Goal: Task Accomplishment & Management: Manage account settings

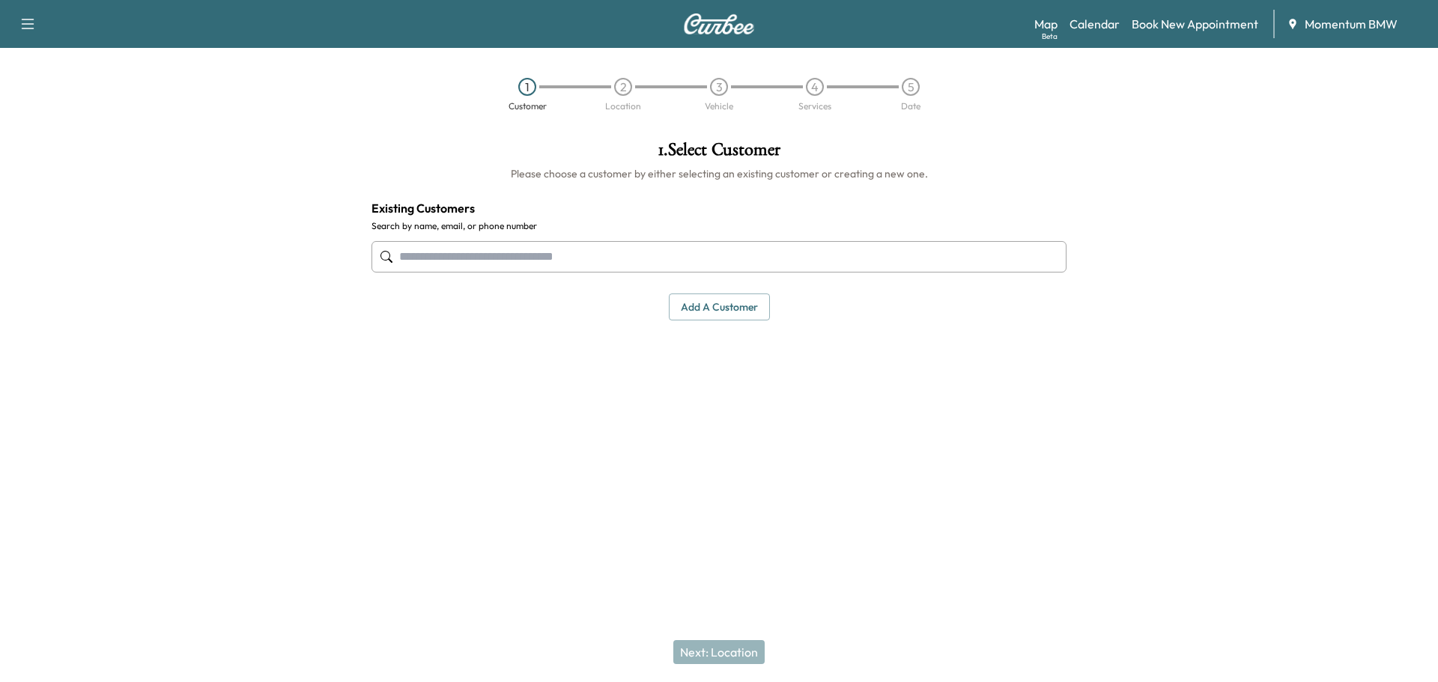
click at [1092, 20] on link "Calendar" at bounding box center [1094, 24] width 50 height 18
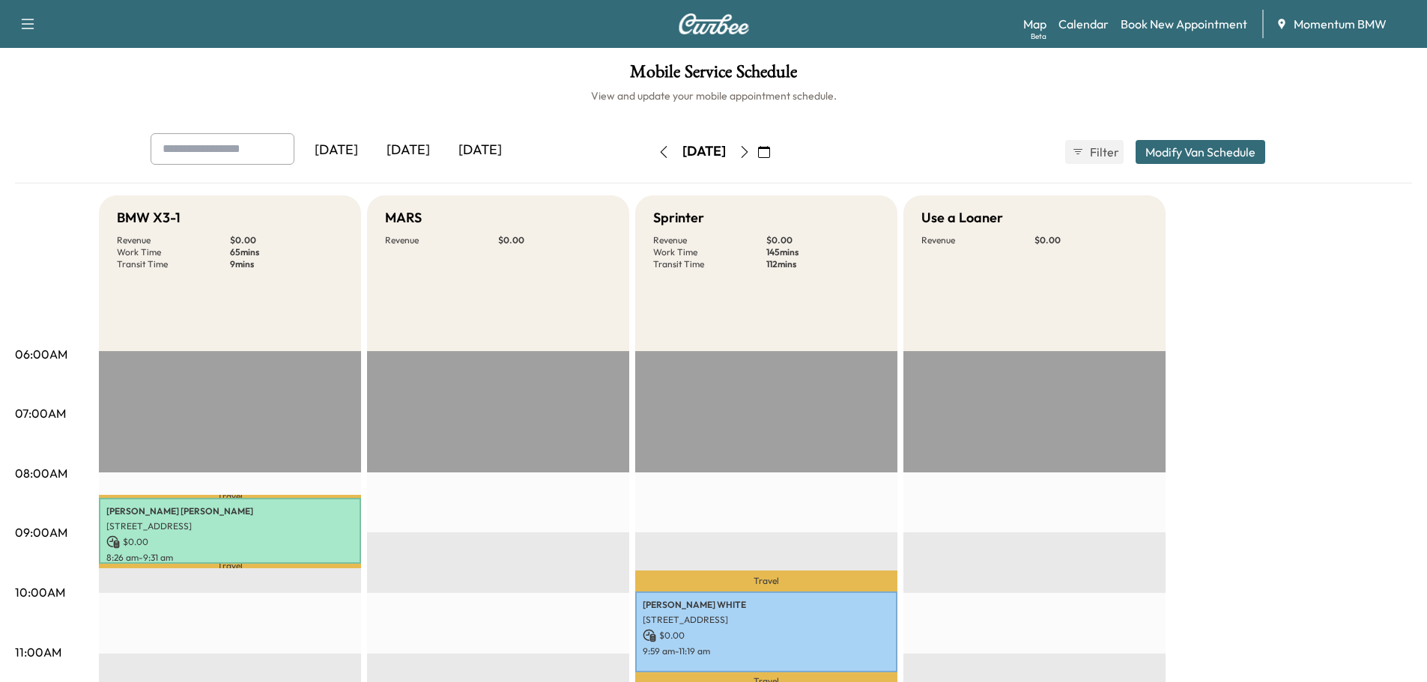
click at [475, 151] on div "[DATE]" at bounding box center [480, 150] width 72 height 34
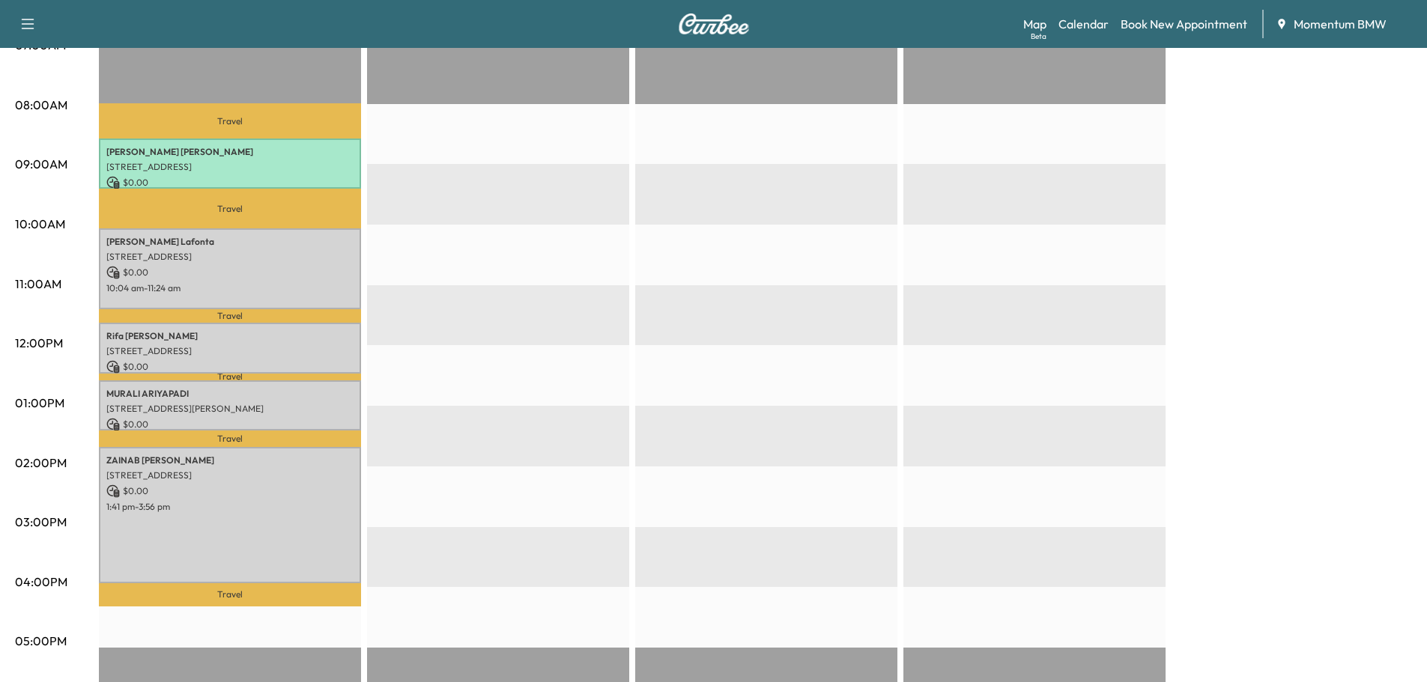
scroll to position [374, 0]
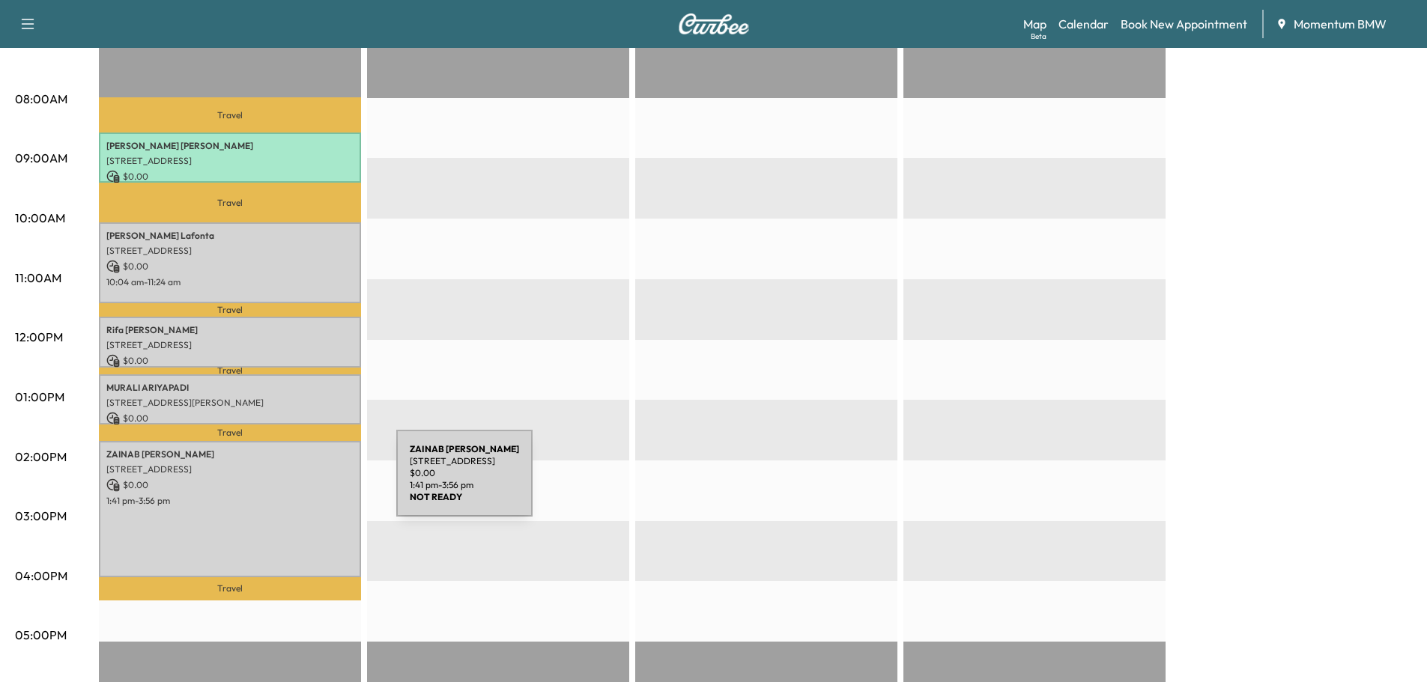
click at [283, 482] on p "$ 0.00" at bounding box center [229, 485] width 247 height 13
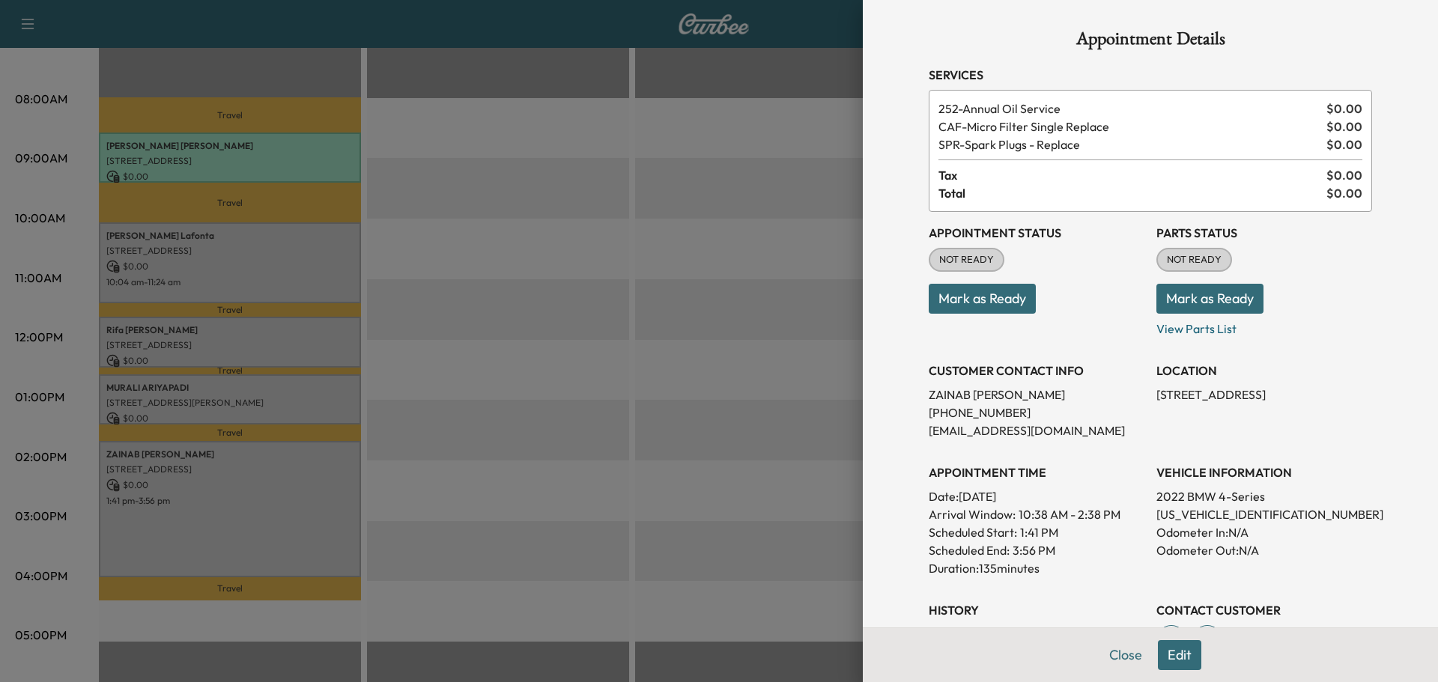
click at [1183, 297] on button "Mark as Ready" at bounding box center [1209, 299] width 107 height 30
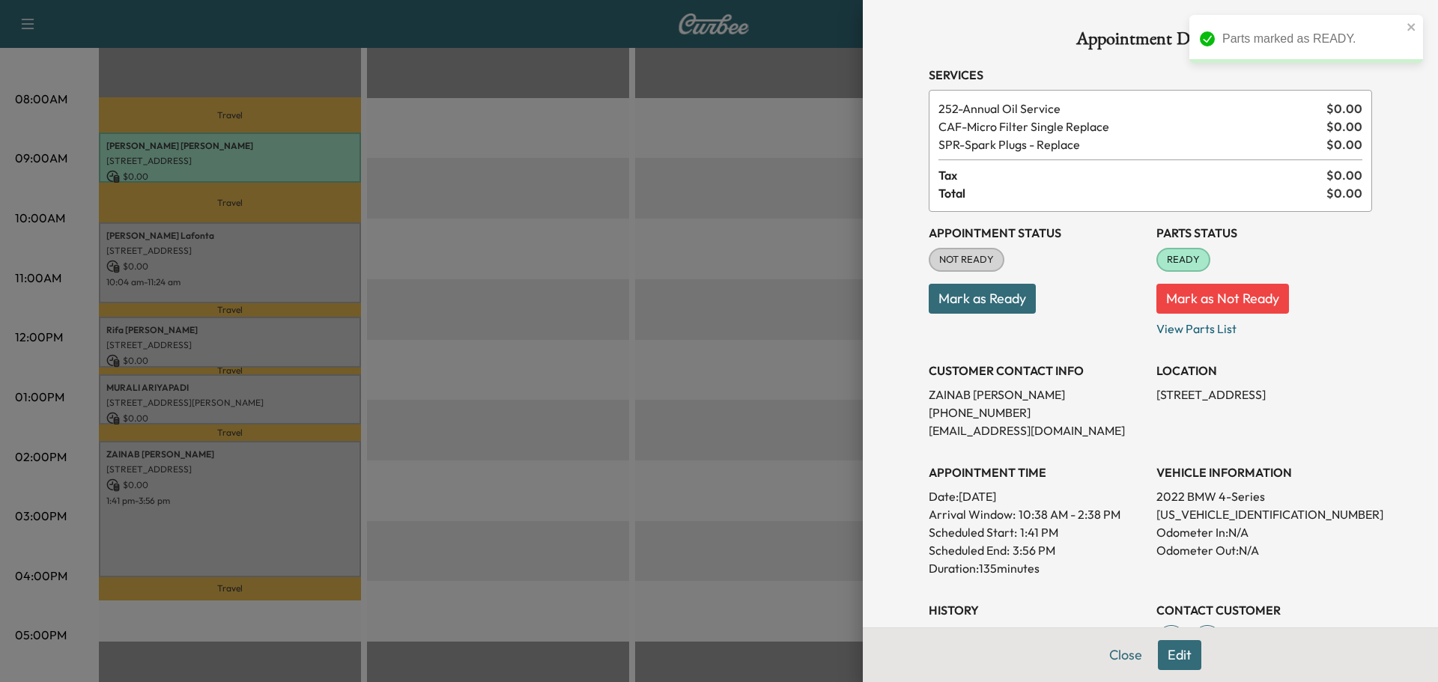
click at [1105, 659] on button "Close" at bounding box center [1125, 655] width 52 height 30
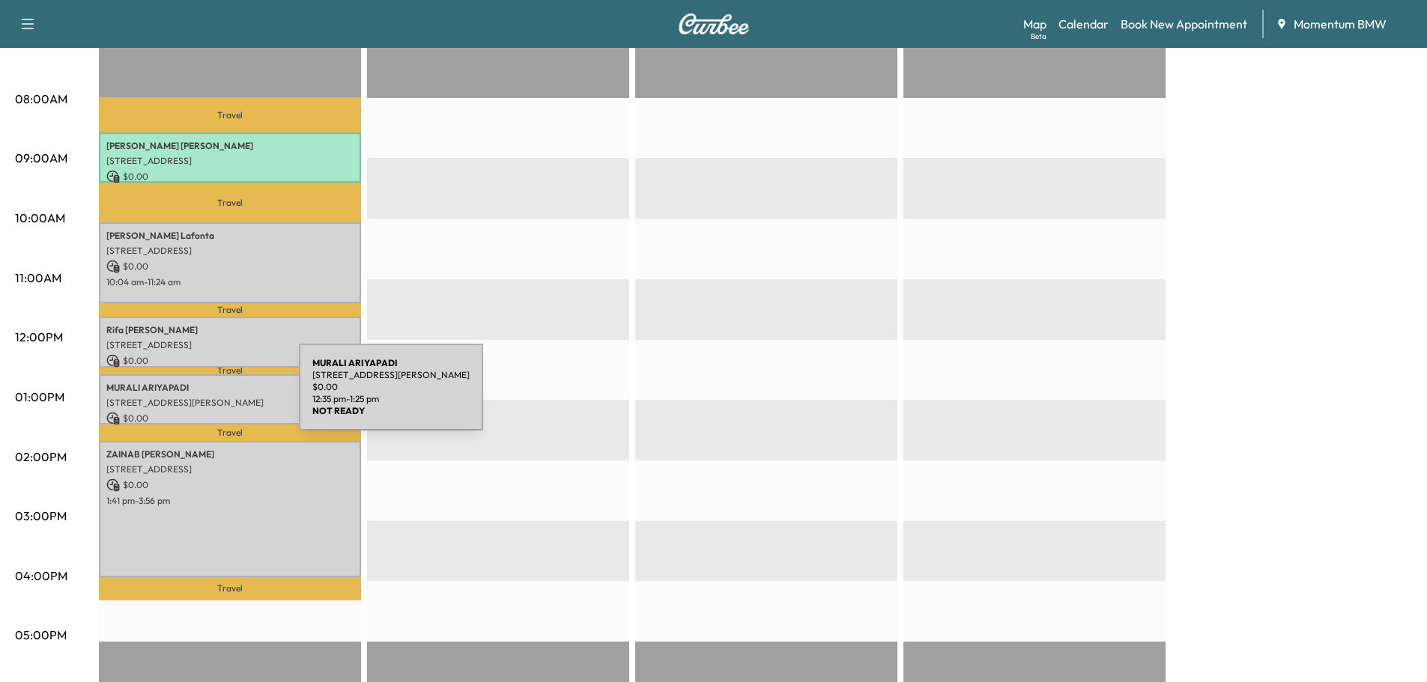
click at [186, 397] on p "[STREET_ADDRESS][PERSON_NAME]" at bounding box center [229, 403] width 247 height 12
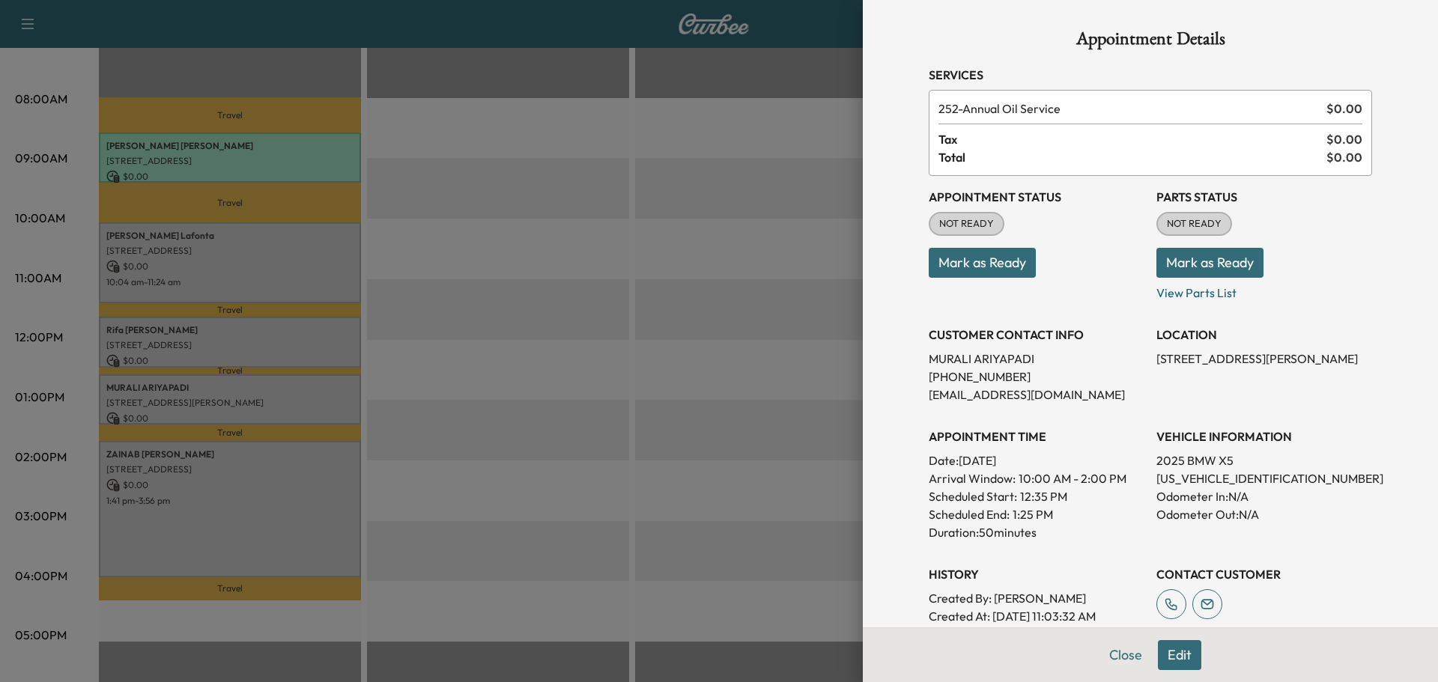
click at [1177, 262] on button "Mark as Ready" at bounding box center [1209, 263] width 107 height 30
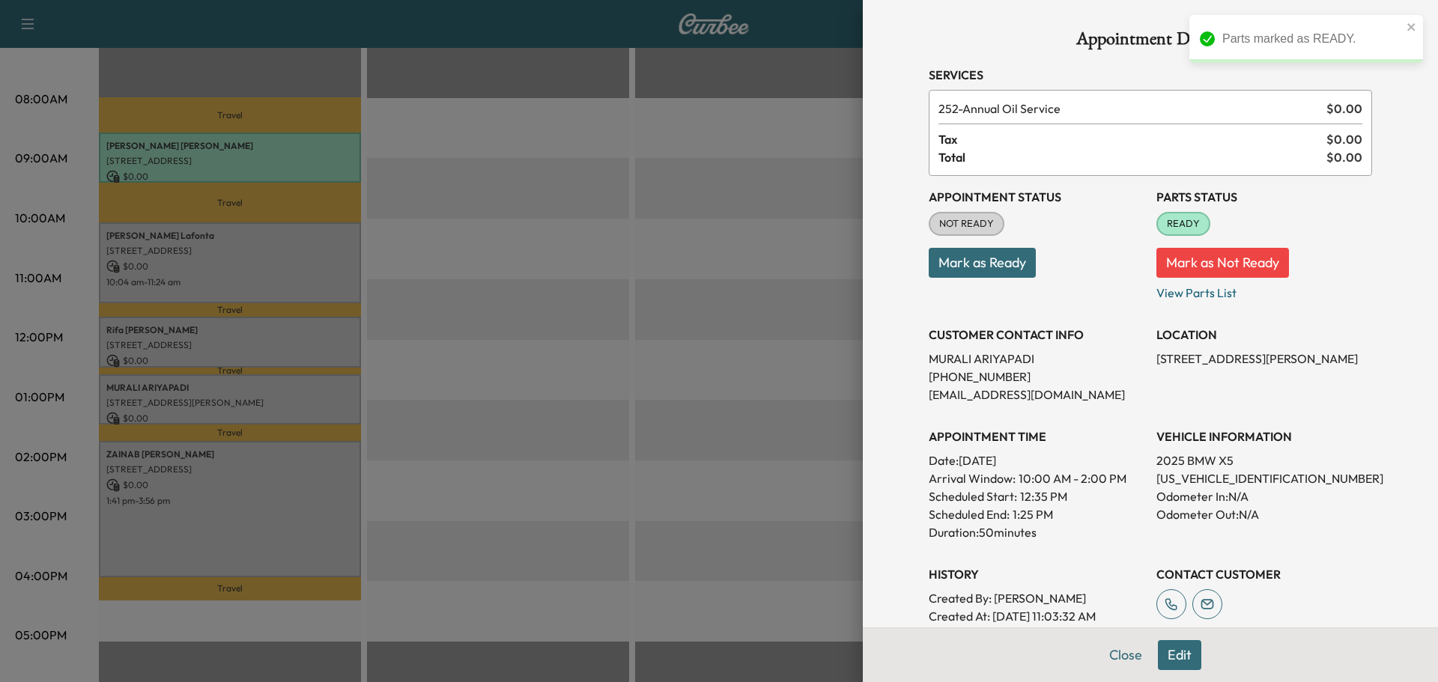
click at [1108, 659] on button "Close" at bounding box center [1125, 655] width 52 height 30
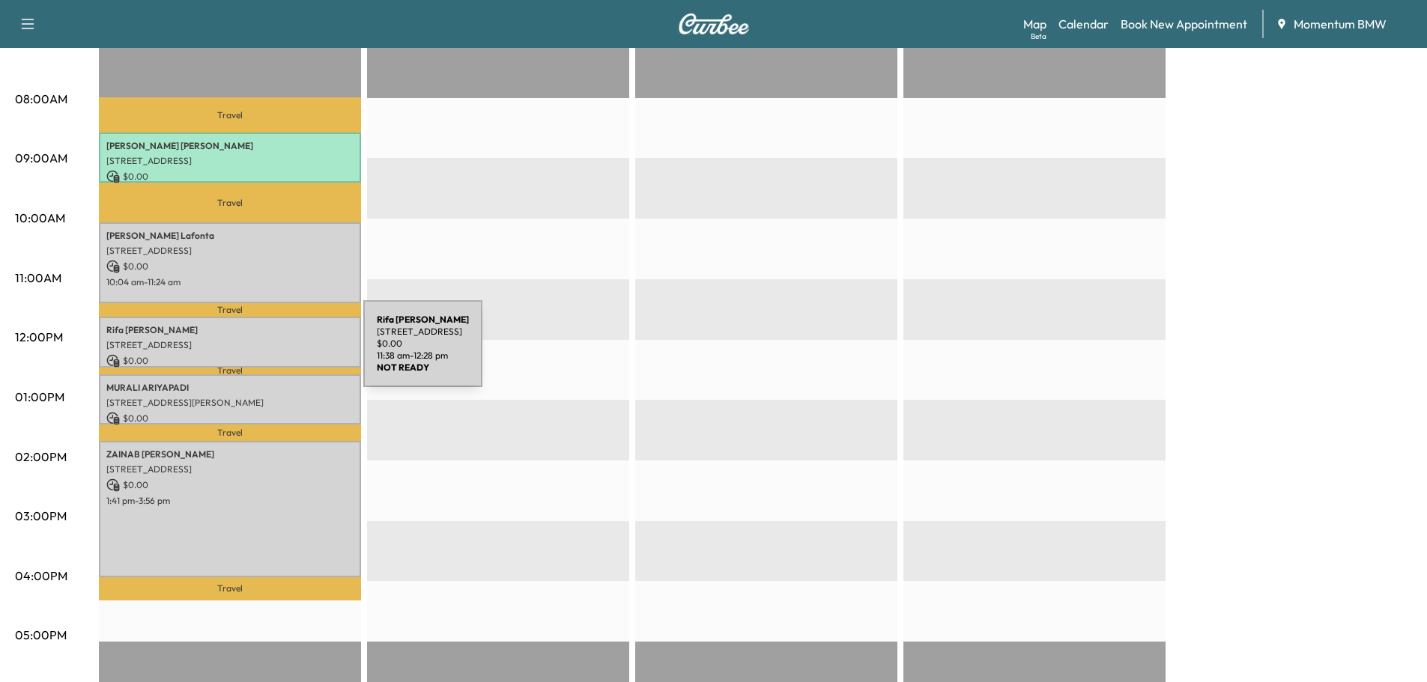
click at [250, 354] on p "$ 0.00" at bounding box center [229, 360] width 247 height 13
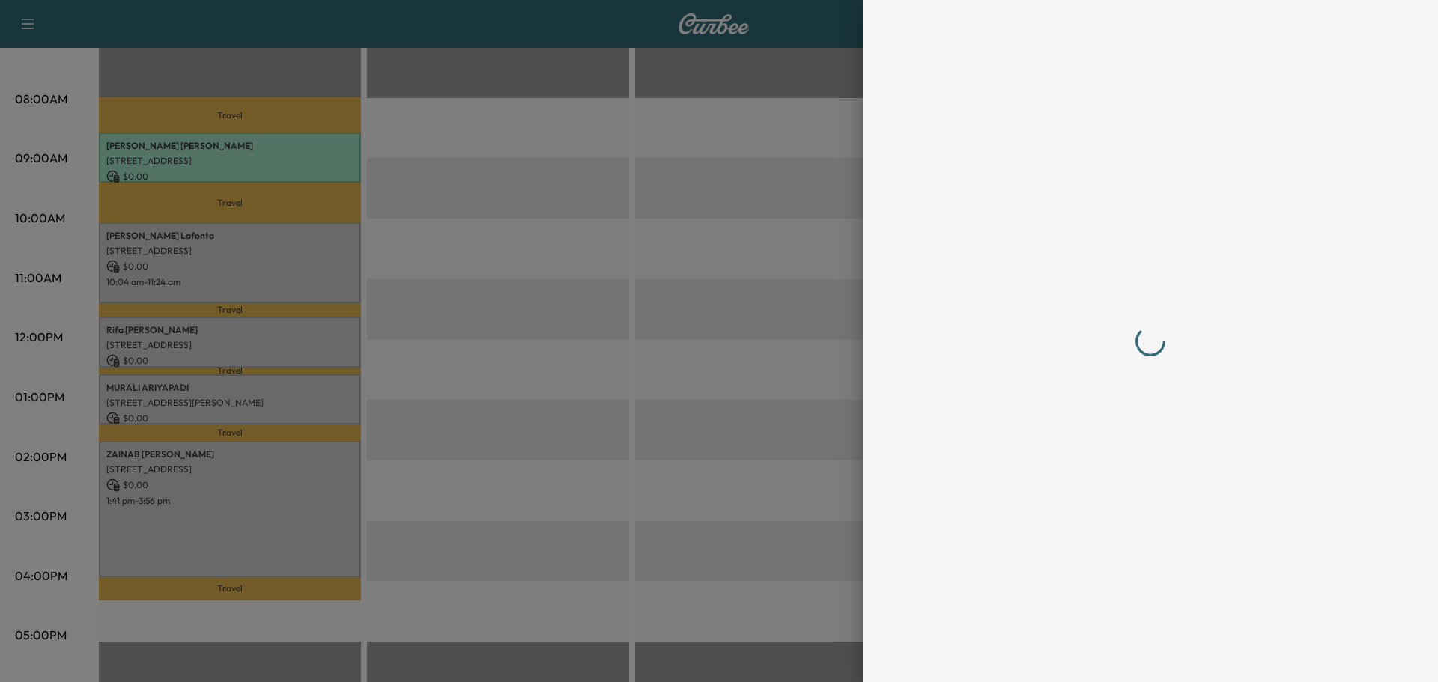
click at [1107, 654] on div at bounding box center [1150, 341] width 479 height 682
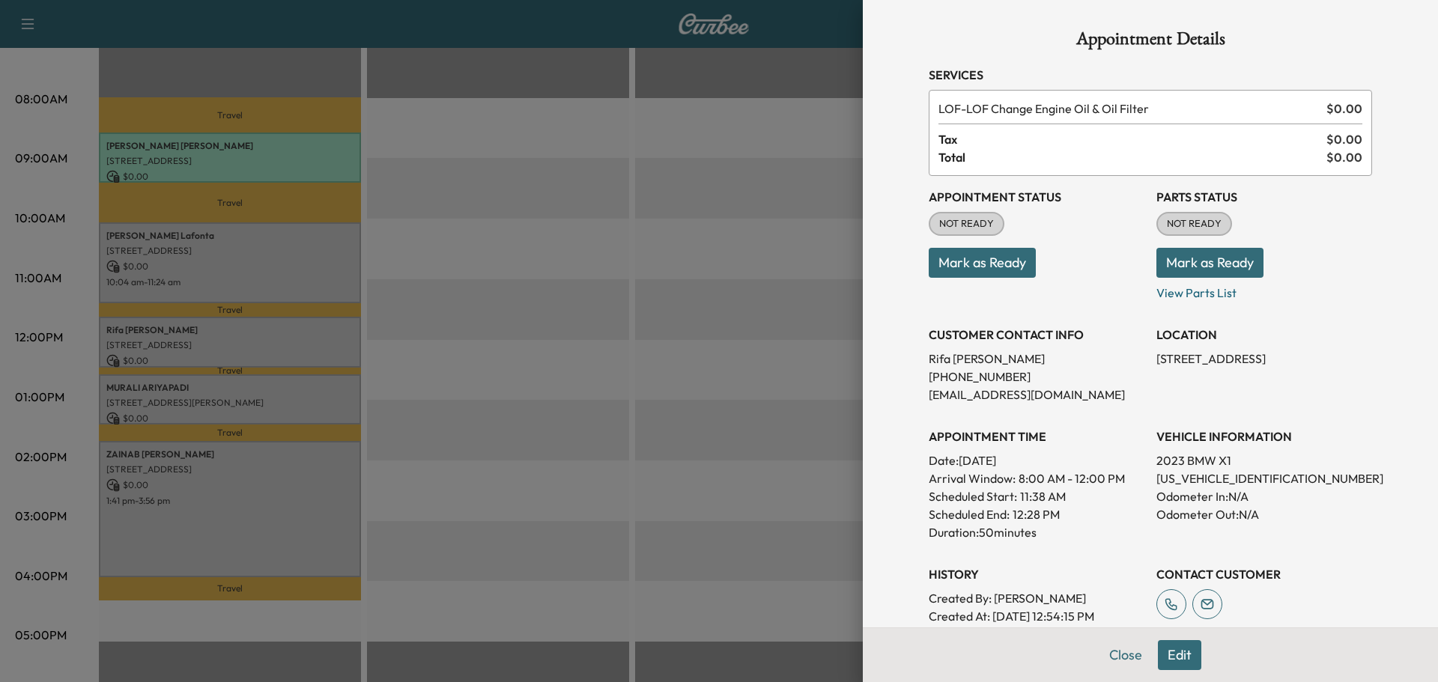
click at [1108, 653] on button "Close" at bounding box center [1125, 655] width 52 height 30
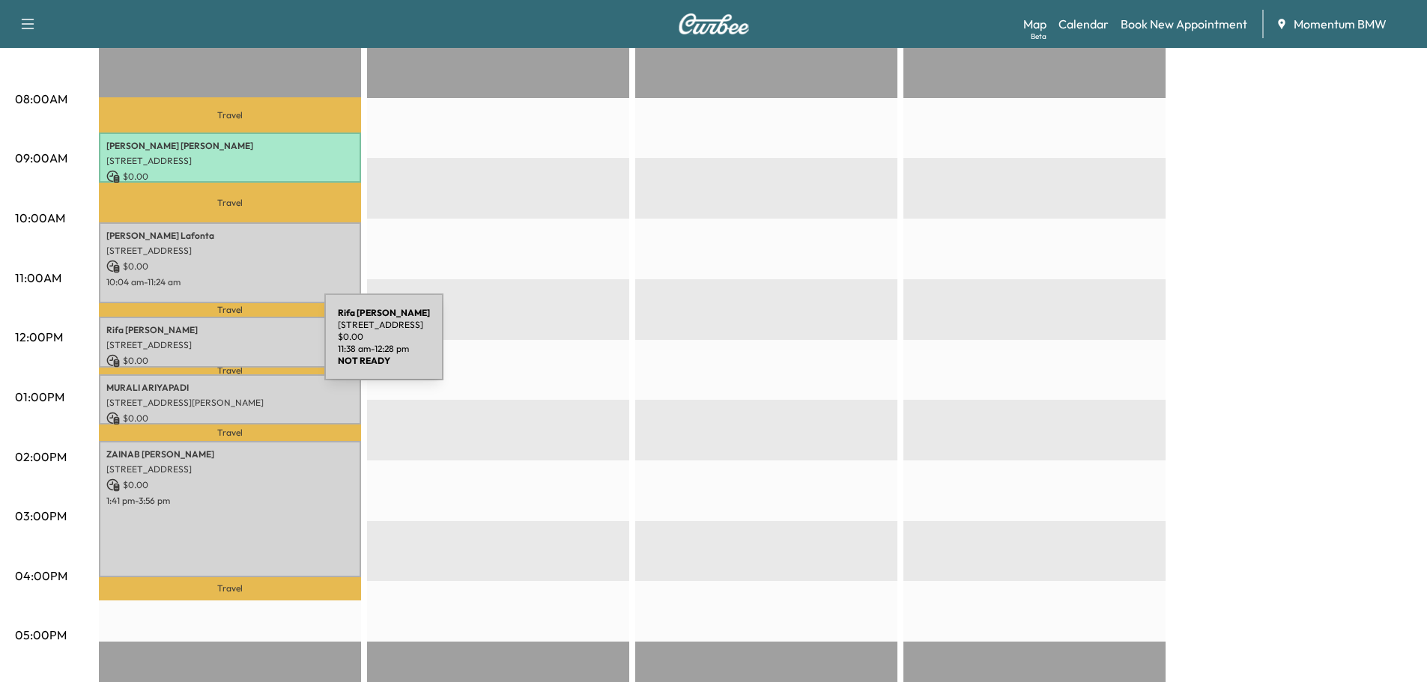
click at [212, 346] on p "[STREET_ADDRESS]" at bounding box center [229, 345] width 247 height 12
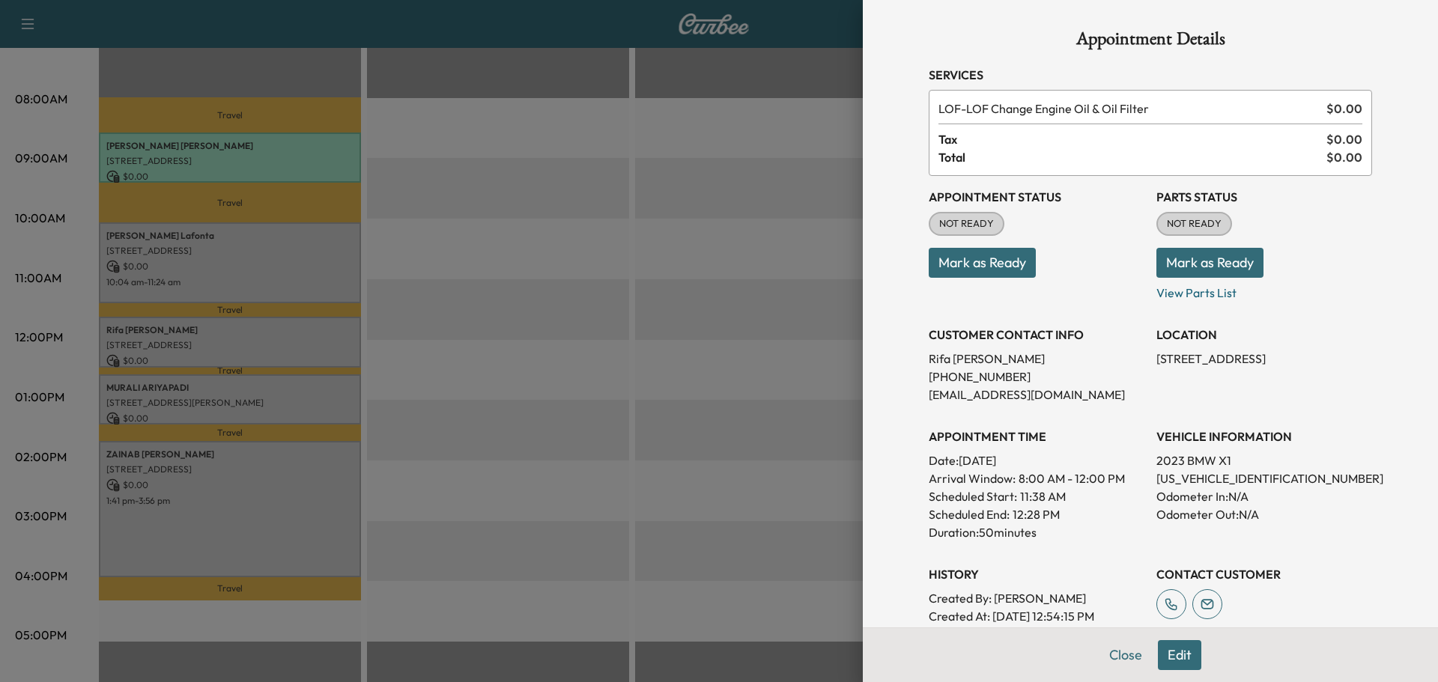
click at [1175, 653] on button "Edit" at bounding box center [1179, 655] width 43 height 30
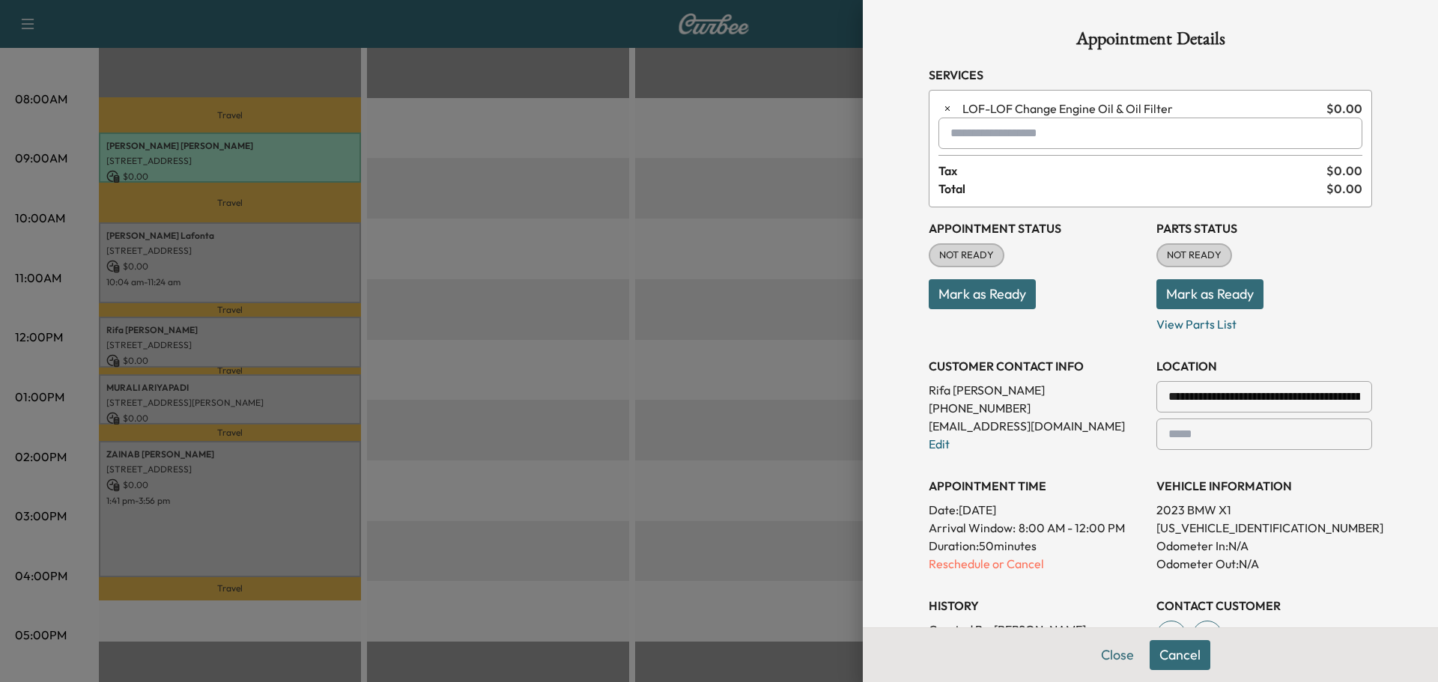
click at [972, 135] on input "text" at bounding box center [1150, 133] width 424 height 31
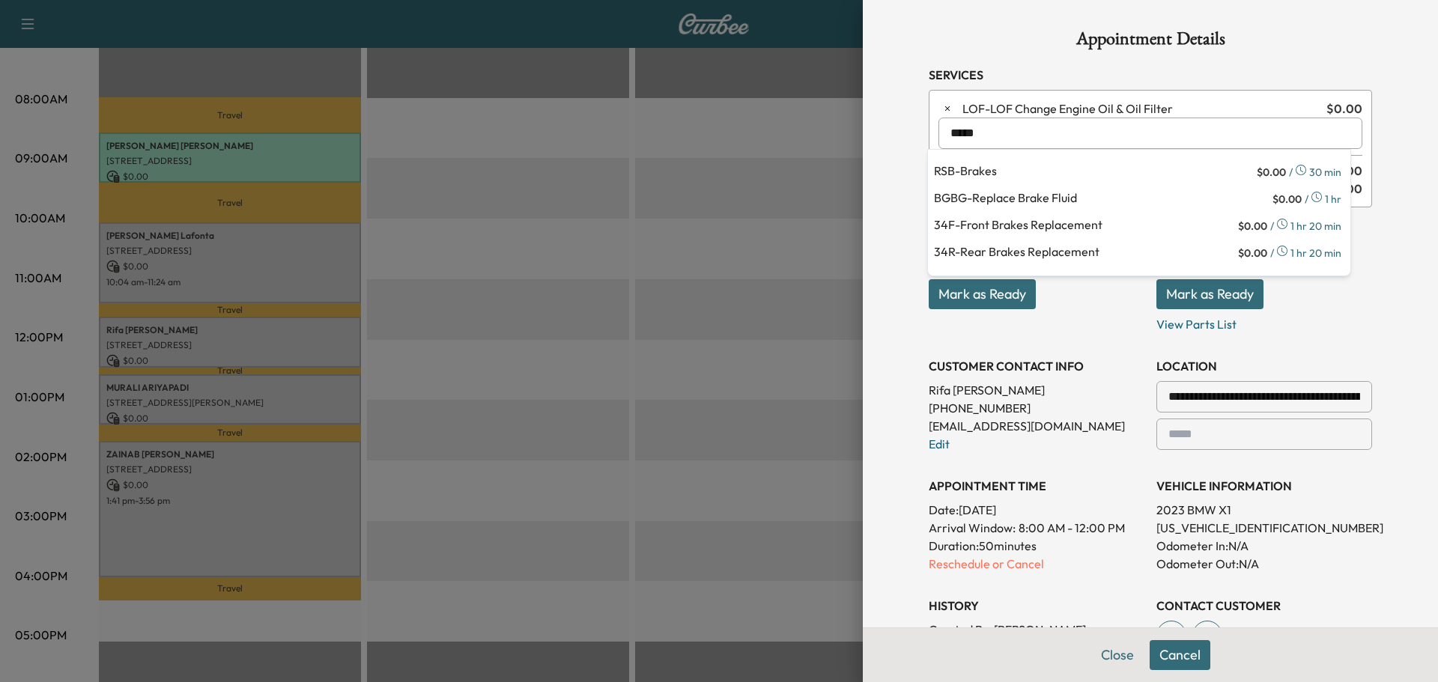
click at [988, 191] on p "BGBG - Replace Brake Fluid" at bounding box center [1101, 199] width 335 height 21
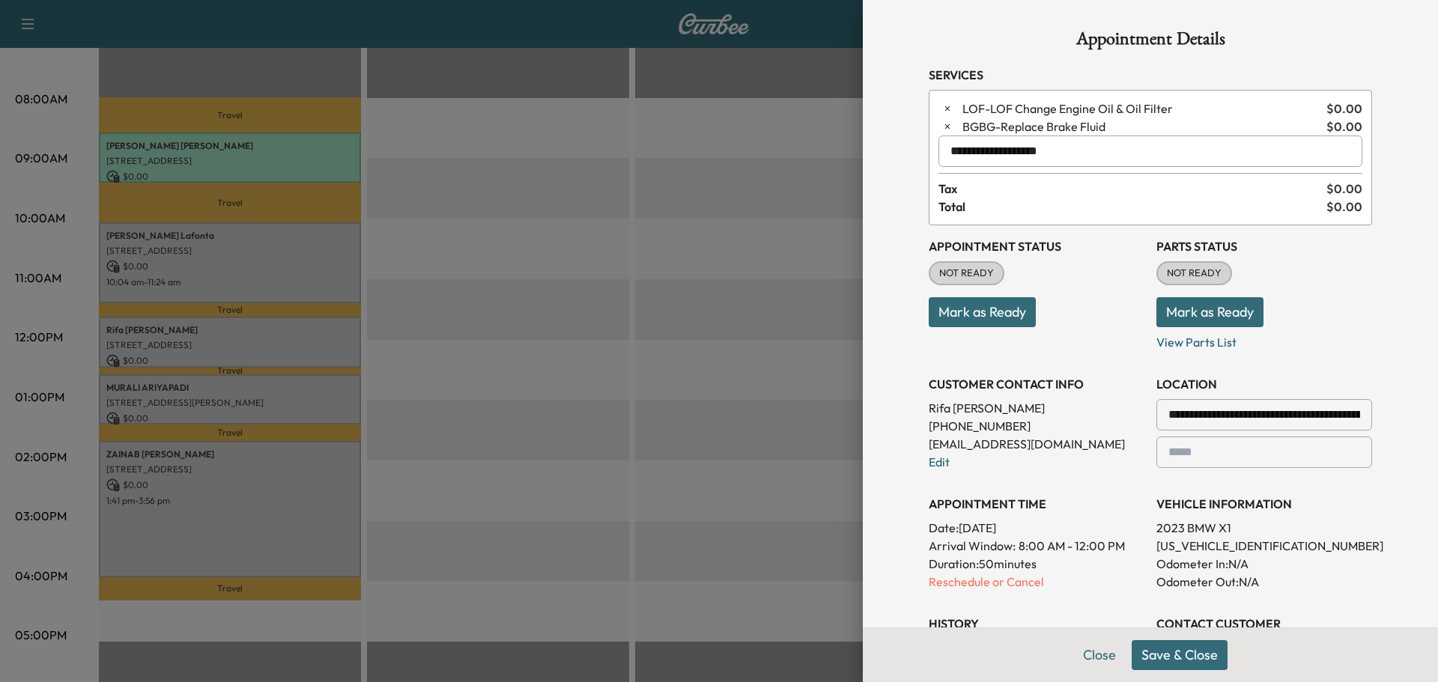
type input "**********"
click at [1182, 311] on button "Mark as Ready" at bounding box center [1209, 312] width 107 height 30
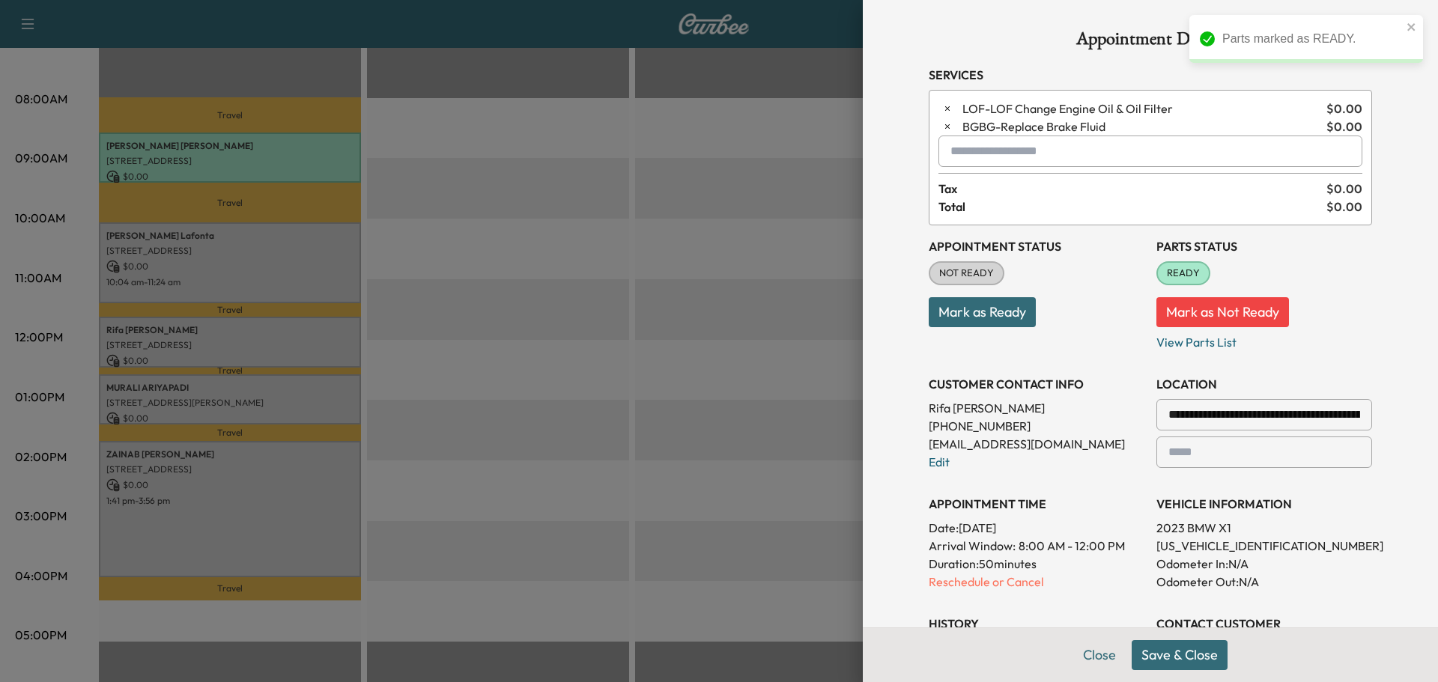
click at [1175, 663] on button "Save & Close" at bounding box center [1180, 655] width 96 height 30
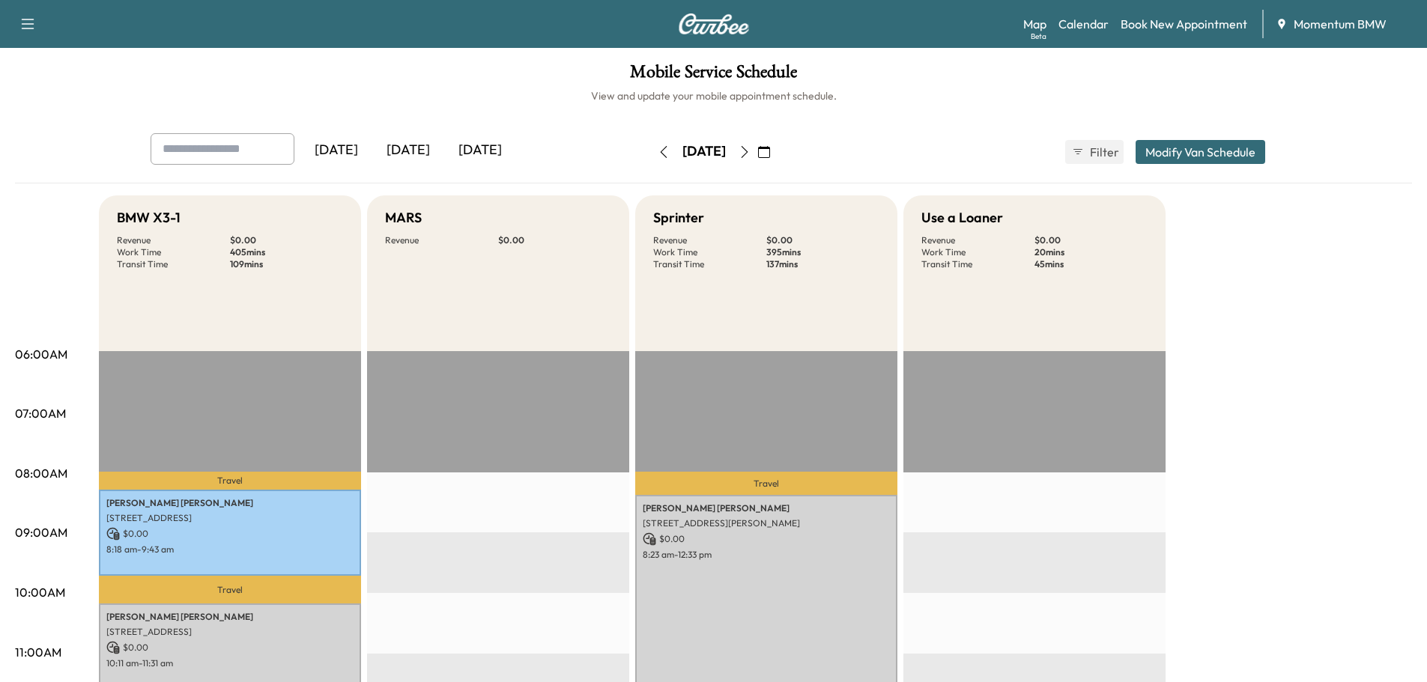
click at [1093, 25] on link "Calendar" at bounding box center [1083, 24] width 50 height 18
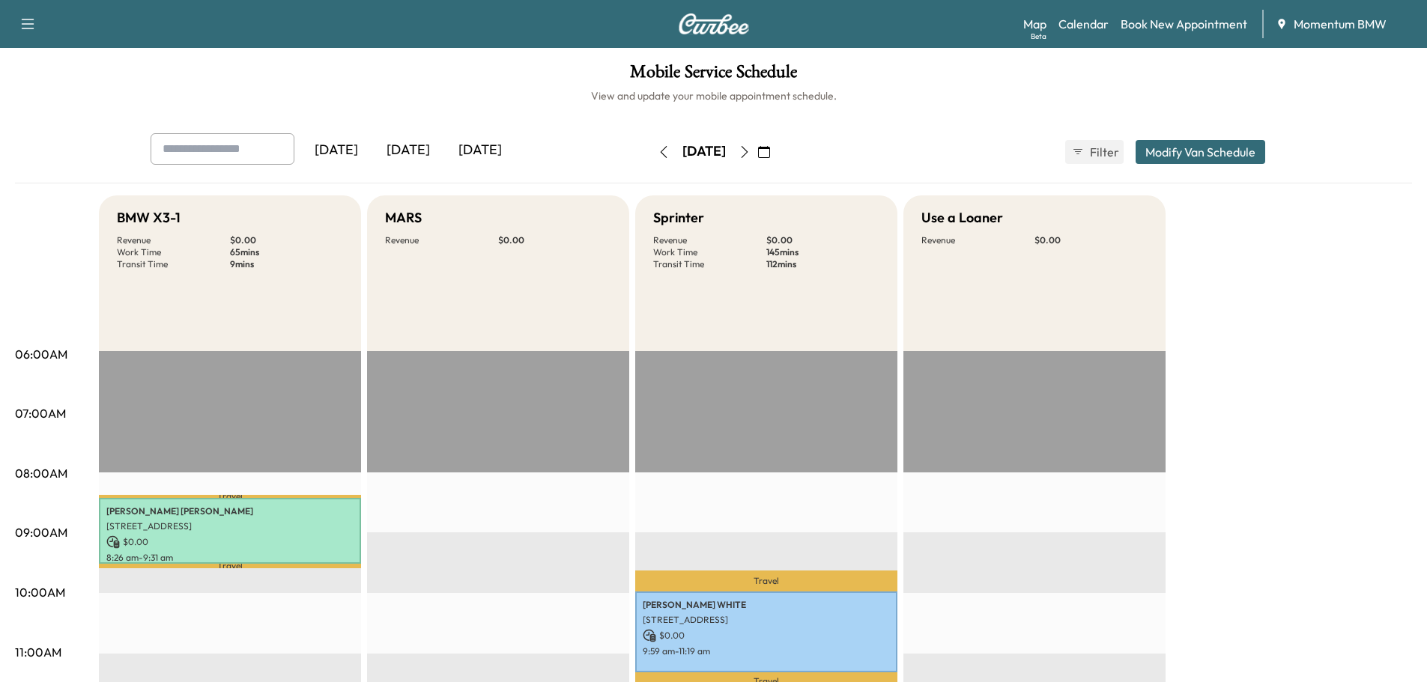
click at [750, 151] on icon "button" at bounding box center [744, 152] width 12 height 12
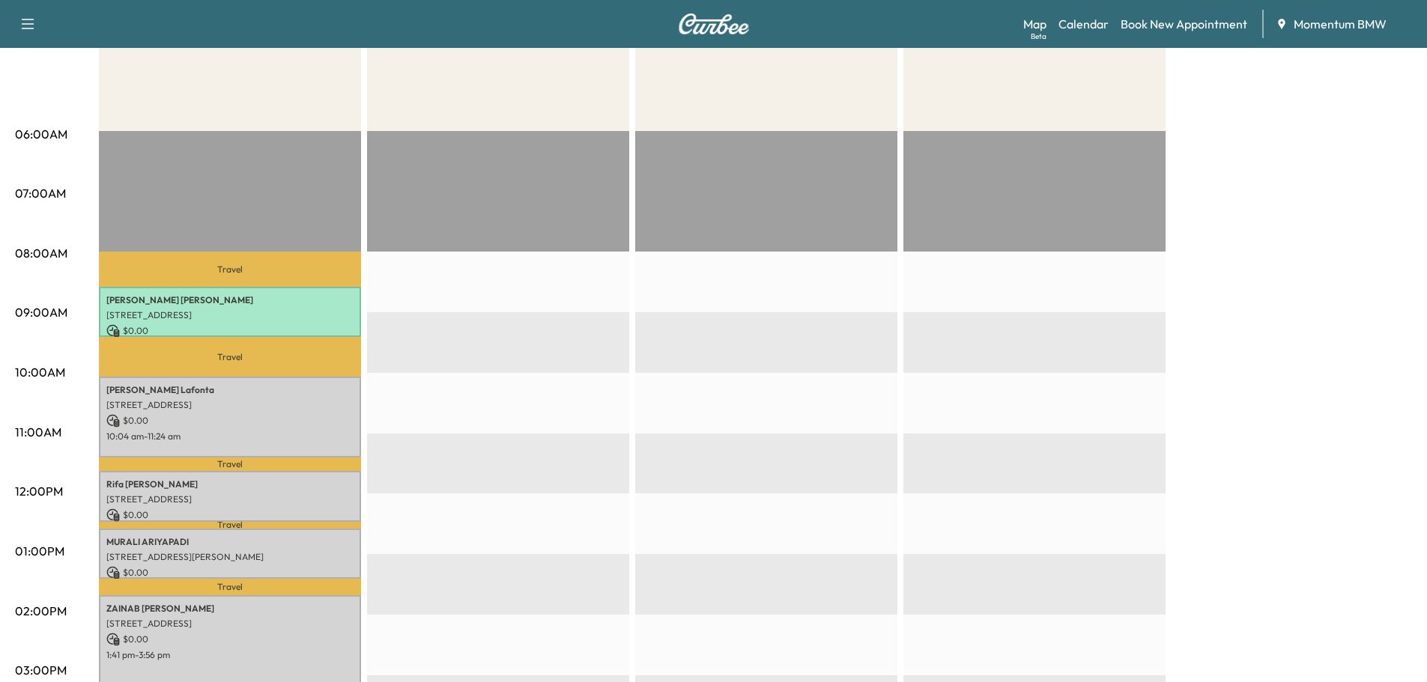
scroll to position [300, 0]
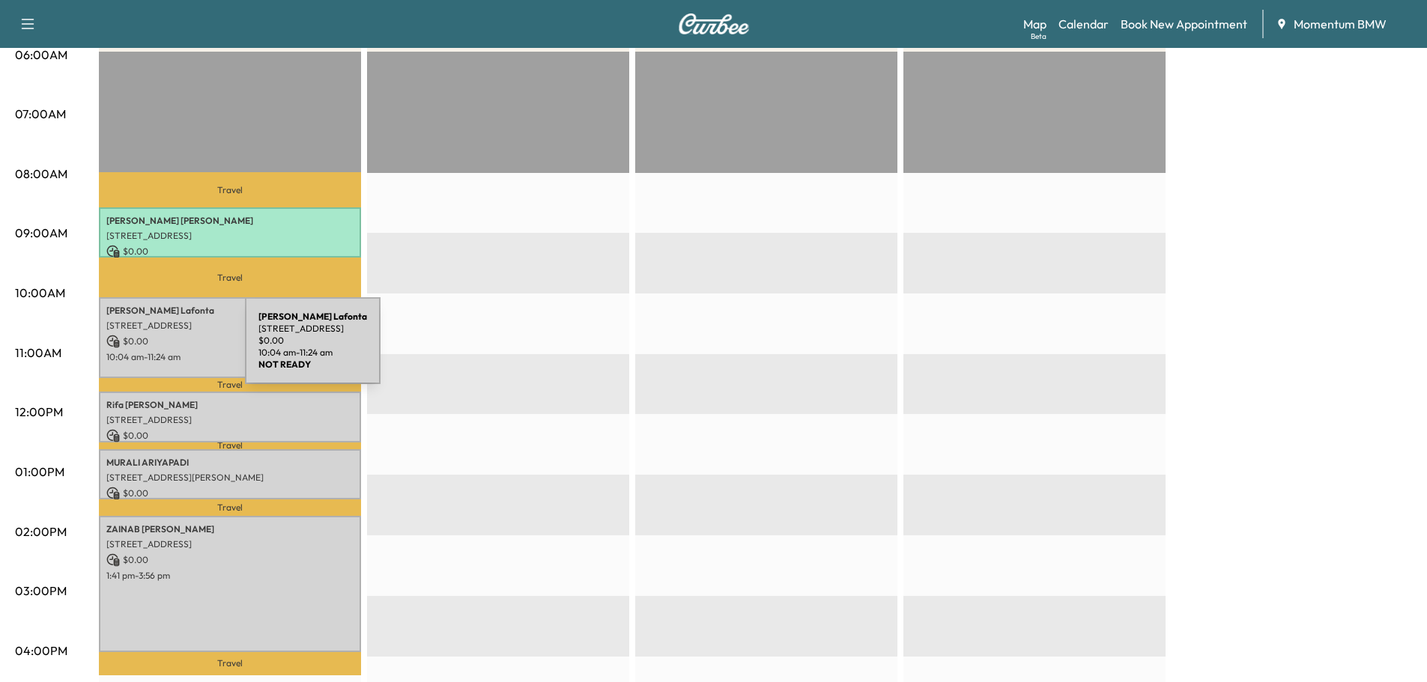
click at [133, 351] on p "10:04 am - 11:24 am" at bounding box center [229, 357] width 247 height 12
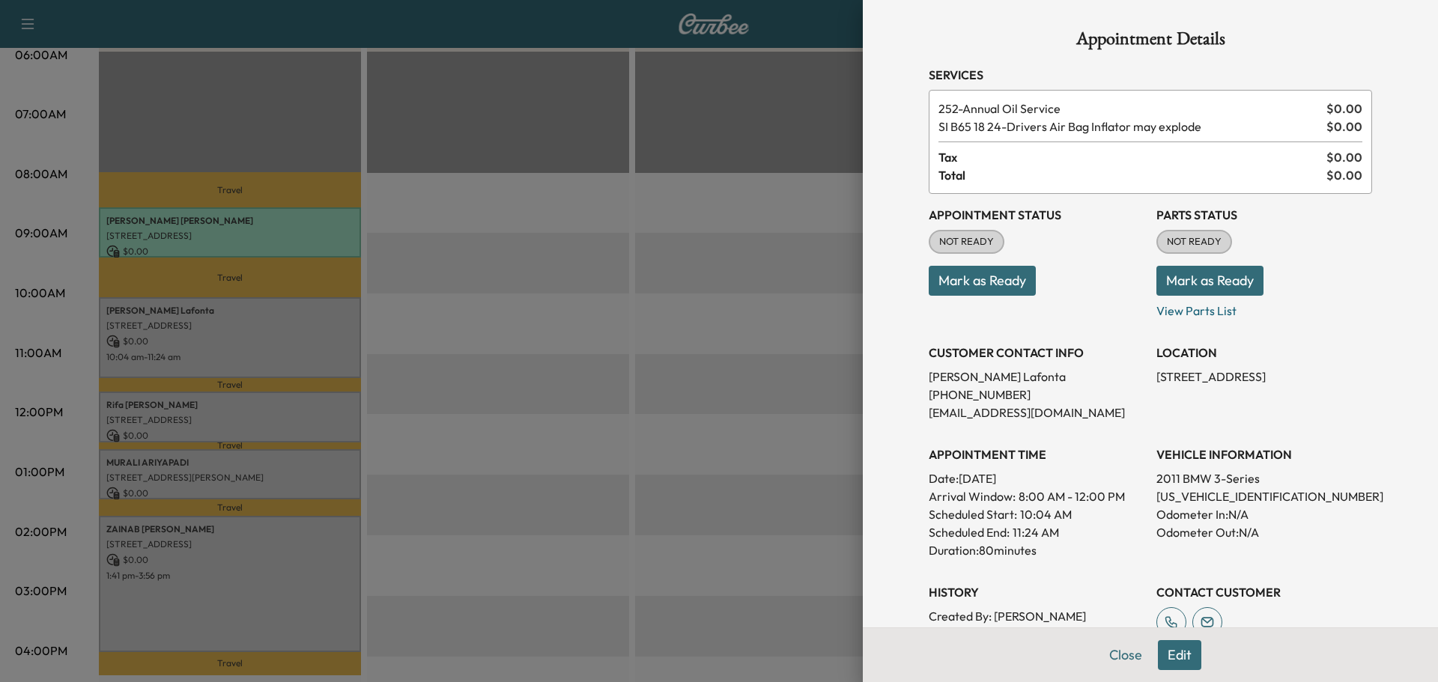
click at [1174, 283] on button "Mark as Ready" at bounding box center [1209, 281] width 107 height 30
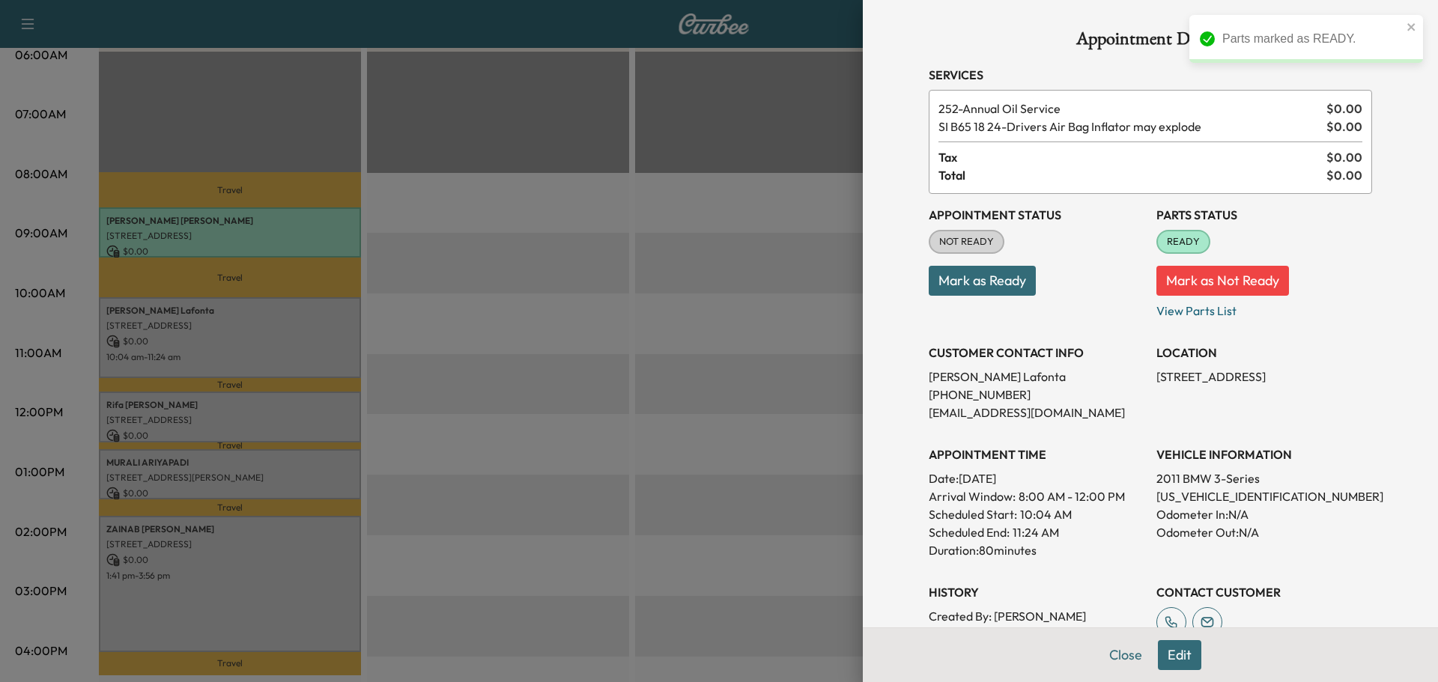
click at [1108, 655] on button "Close" at bounding box center [1125, 655] width 52 height 30
